Goal: Transaction & Acquisition: Purchase product/service

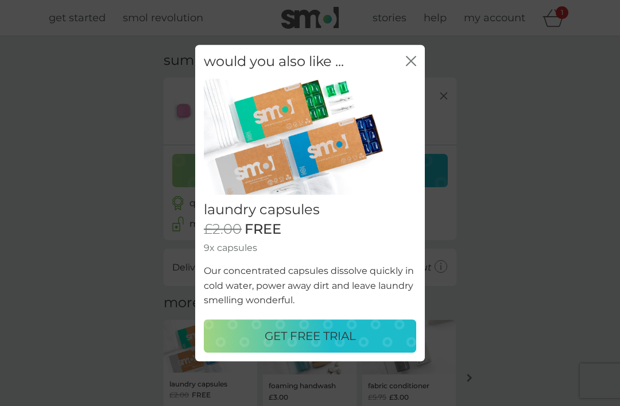
click at [316, 336] on p "GET FREE TRIAL" at bounding box center [309, 335] width 91 height 18
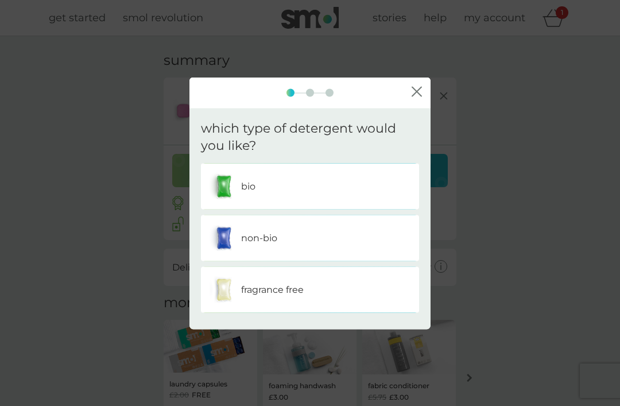
click at [301, 242] on div "non-bio" at bounding box center [309, 238] width 201 height 29
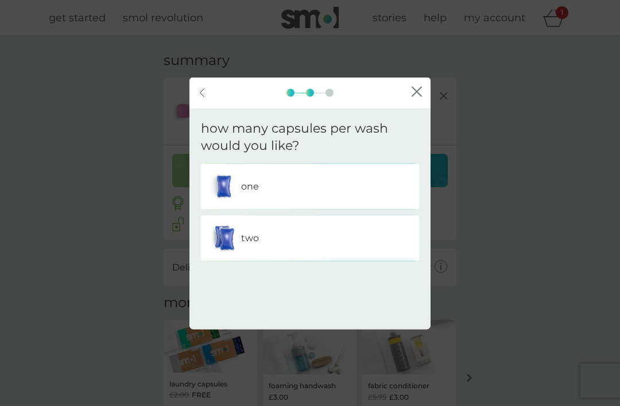
click at [302, 191] on div "one" at bounding box center [309, 186] width 201 height 29
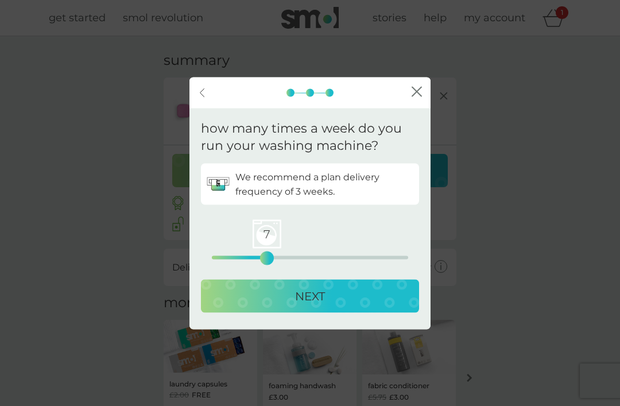
click at [307, 291] on p "NEXT" at bounding box center [310, 296] width 30 height 18
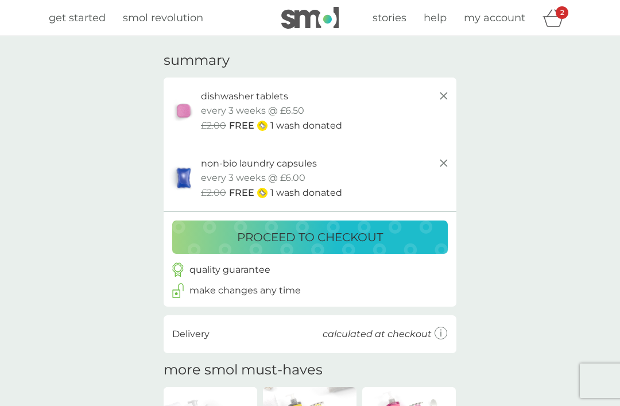
click at [447, 166] on icon at bounding box center [444, 163] width 14 height 14
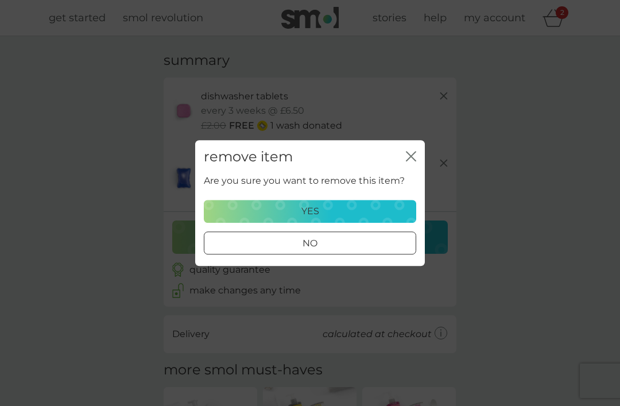
click at [328, 211] on div "yes" at bounding box center [309, 211] width 197 height 15
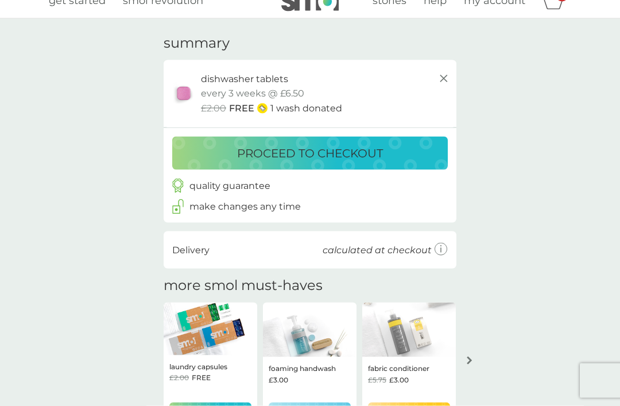
scroll to position [20, 0]
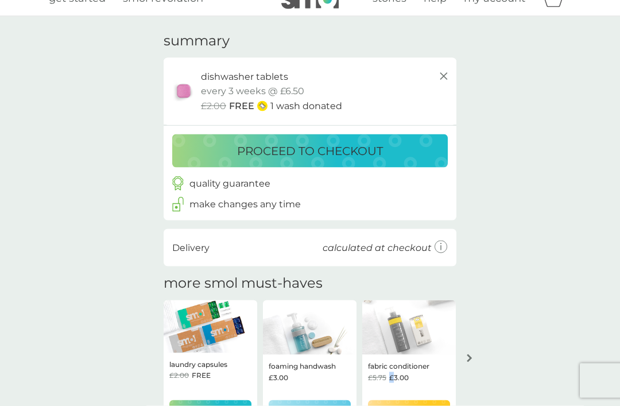
click at [326, 155] on p "proceed to checkout" at bounding box center [310, 151] width 146 height 18
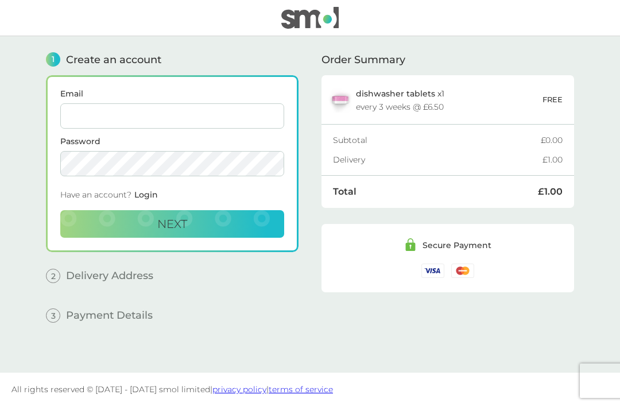
click at [151, 123] on input "Email" at bounding box center [172, 115] width 224 height 25
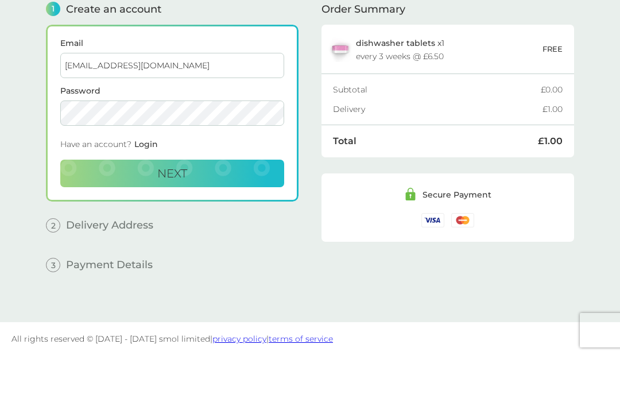
type input "[EMAIL_ADDRESS][DOMAIN_NAME]"
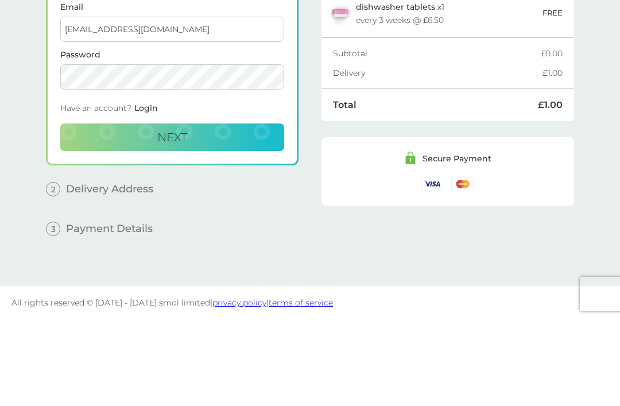
click at [196, 210] on button "Next" at bounding box center [172, 224] width 224 height 28
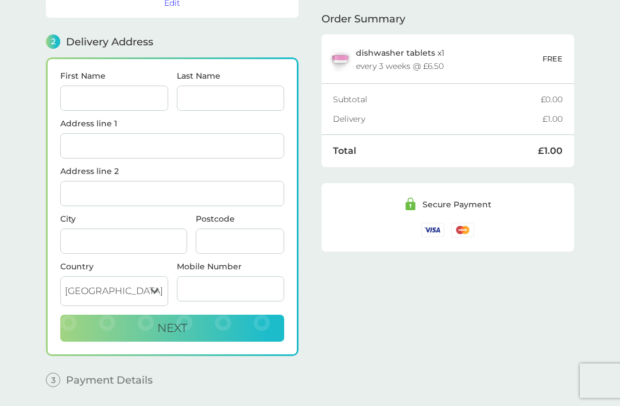
scroll to position [123, 0]
click at [129, 106] on input "First Name" at bounding box center [114, 98] width 108 height 25
type input "[PERSON_NAME]"
click at [231, 104] on input "Last Name" at bounding box center [231, 98] width 108 height 25
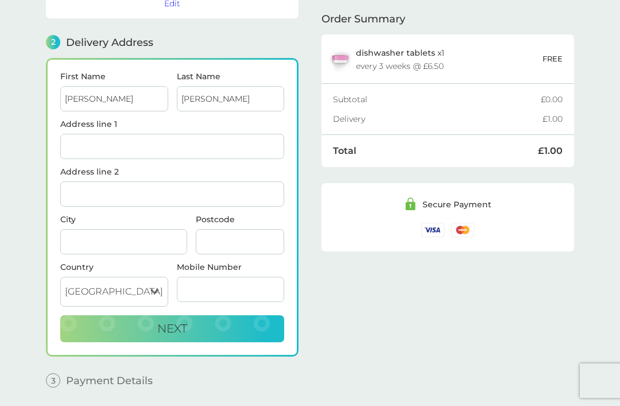
type input "[PERSON_NAME]"
click at [168, 150] on input "Address line 1" at bounding box center [172, 146] width 224 height 25
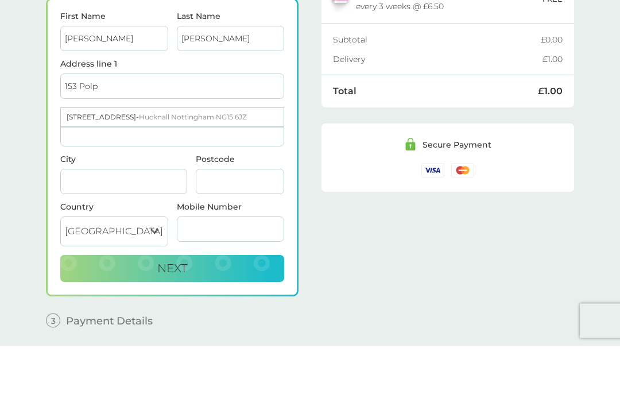
click at [206, 173] on span "Hucknall Nottingham NG15 6JZ" at bounding box center [193, 177] width 108 height 9
type input "[STREET_ADDRESS]"
type input "[GEOGRAPHIC_DATA]"
type input "NG15 6JZ"
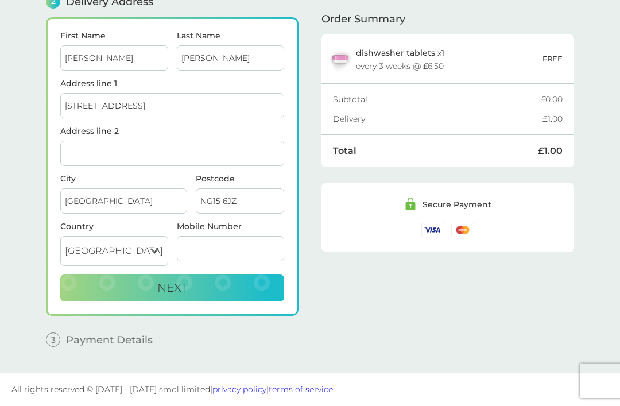
click at [245, 246] on input "Mobile Number" at bounding box center [231, 248] width 108 height 25
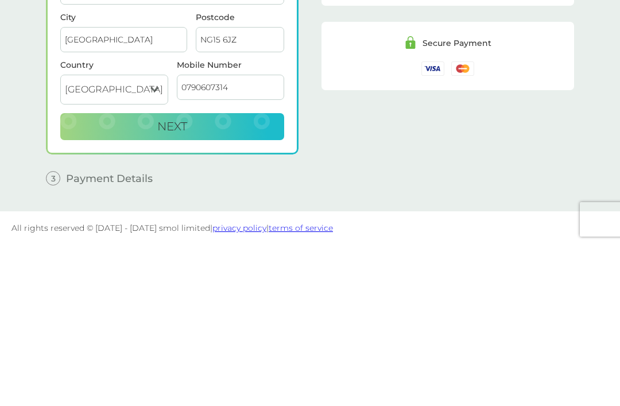
type input "07906073145"
click at [190, 274] on button "Next" at bounding box center [172, 288] width 224 height 28
checkbox input "true"
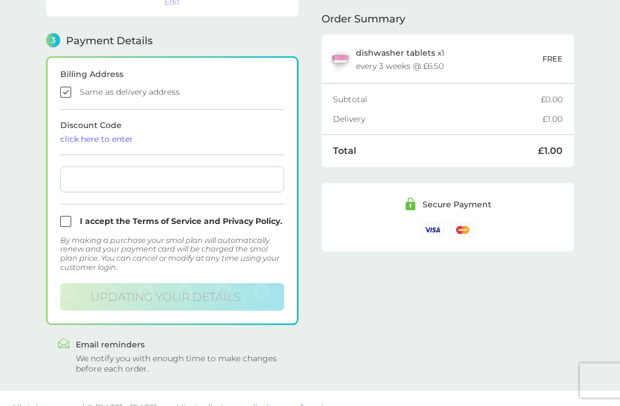
scroll to position [317, 0]
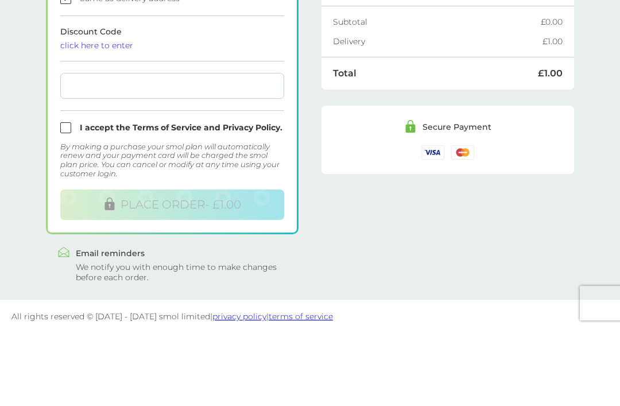
click at [67, 200] on input "checkbox" at bounding box center [172, 205] width 224 height 11
checkbox input "true"
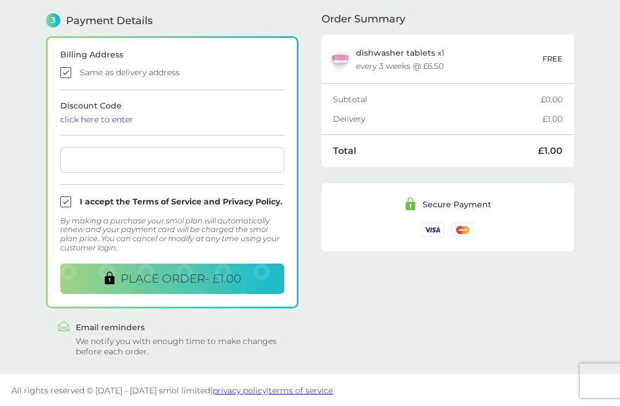
click at [199, 282] on span "PLACE ORDER - £1.00" at bounding box center [180, 278] width 120 height 14
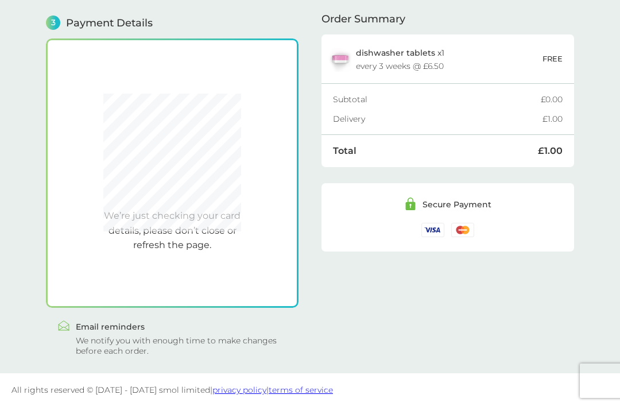
scroll to position [317, 0]
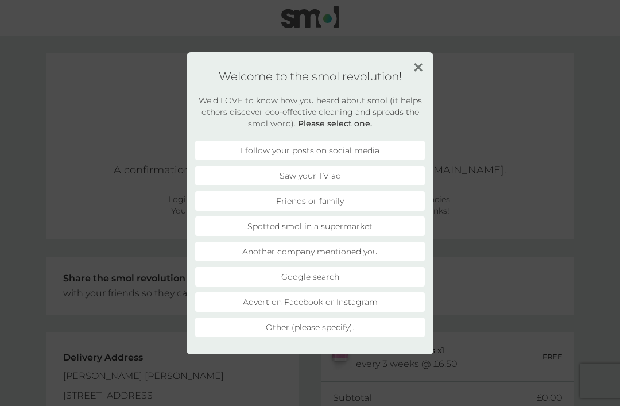
click at [363, 203] on li "Friends or family" at bounding box center [309, 201] width 229 height 20
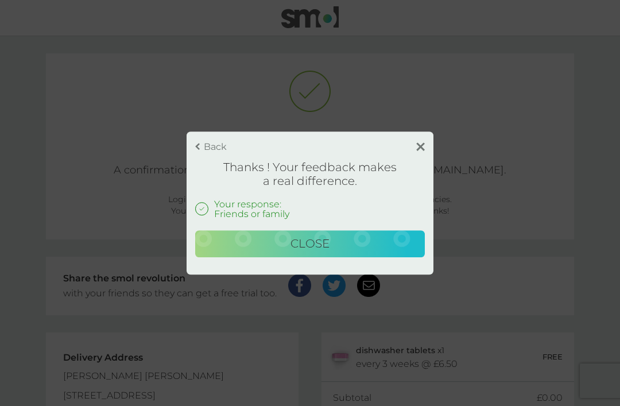
click at [326, 251] on button "Close" at bounding box center [309, 244] width 229 height 28
